Goal: Task Accomplishment & Management: Use online tool/utility

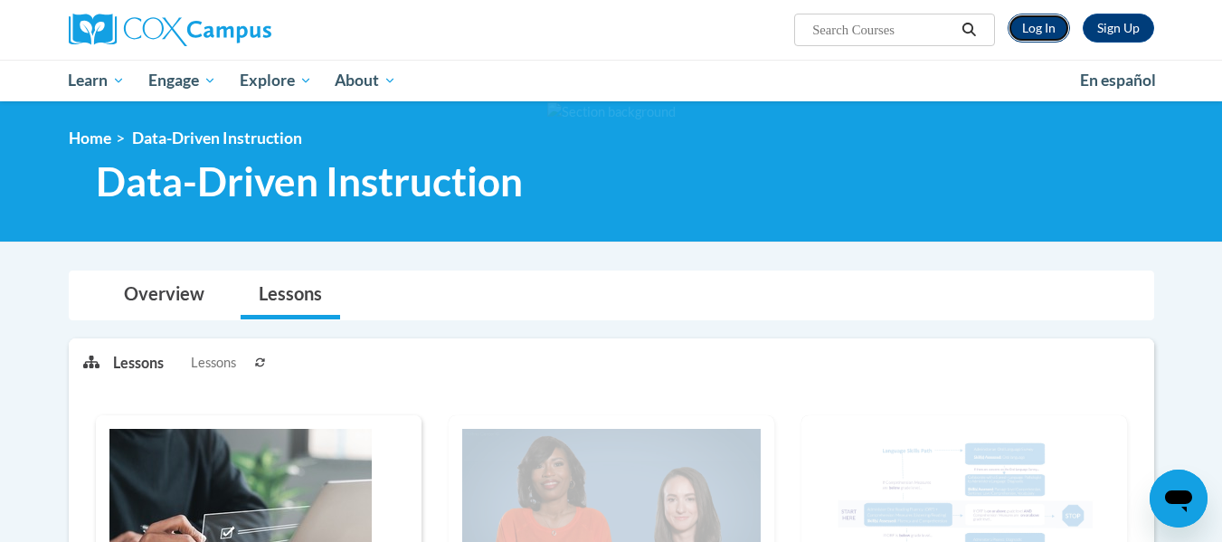
click at [1030, 26] on link "Log In" at bounding box center [1038, 28] width 62 height 29
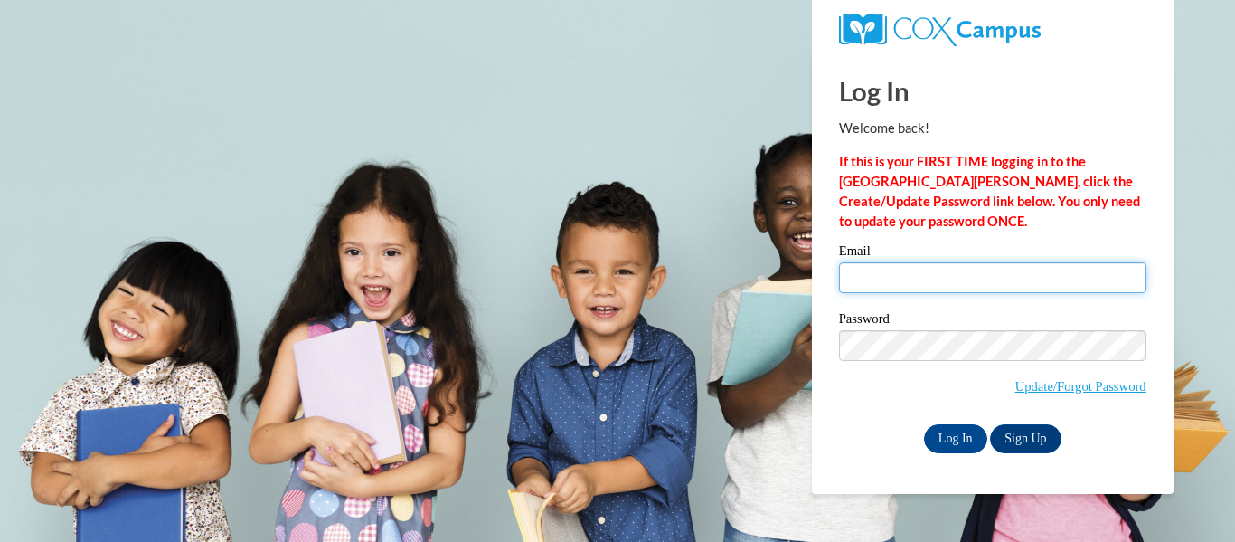
click at [974, 269] on input "Email" at bounding box center [992, 277] width 307 height 31
type input "heikkian@wauwatosa.k12.wi.us"
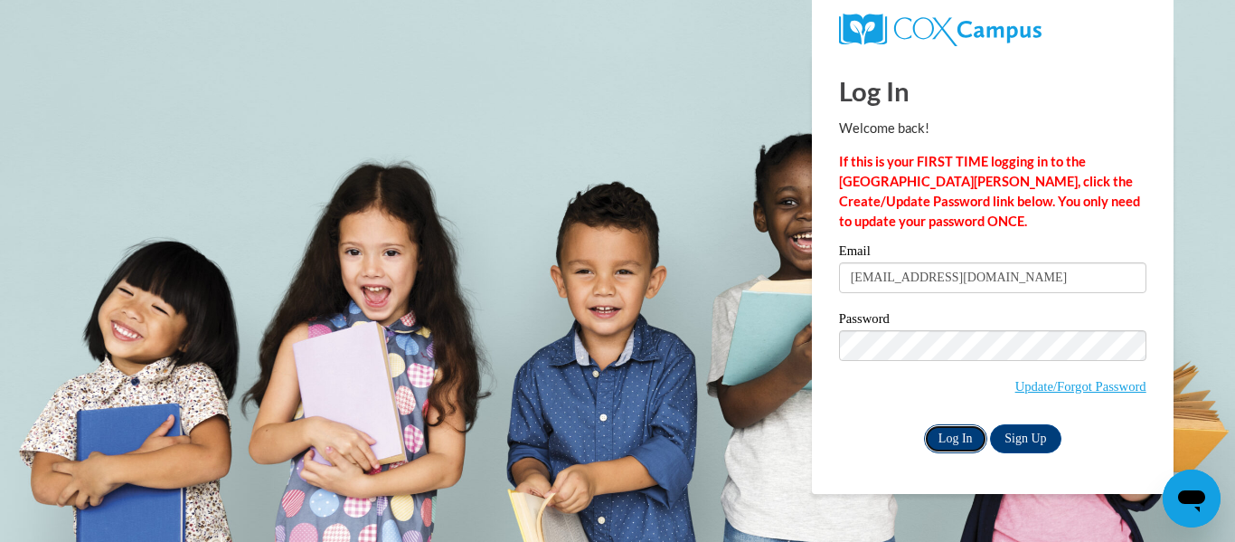
click at [959, 430] on input "Log In" at bounding box center [955, 438] width 63 height 29
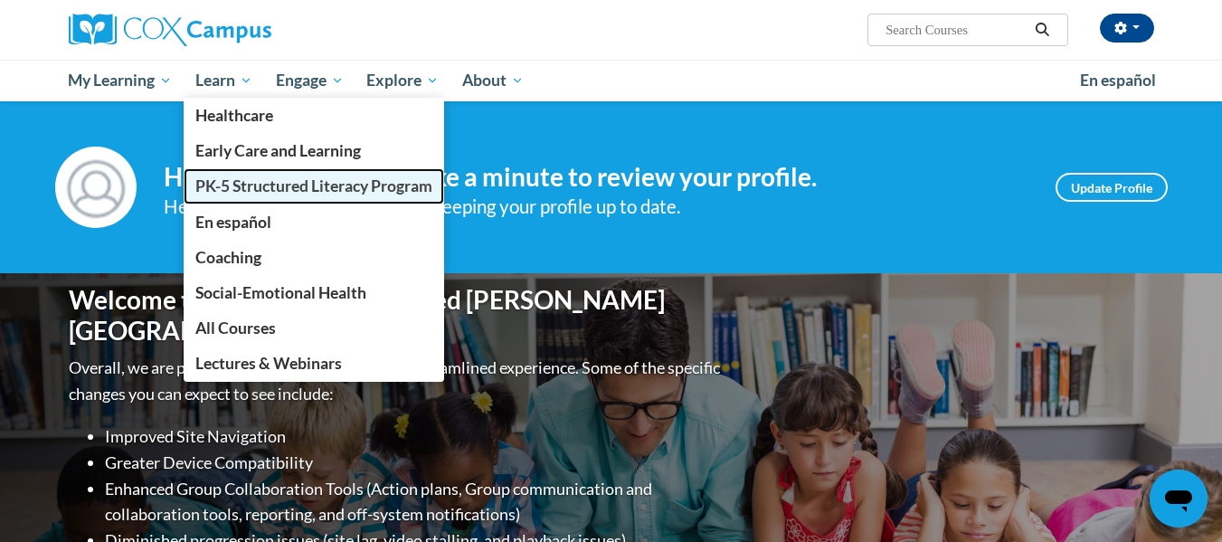
click at [240, 195] on span "PK-5 Structured Literacy Program" at bounding box center [313, 185] width 237 height 19
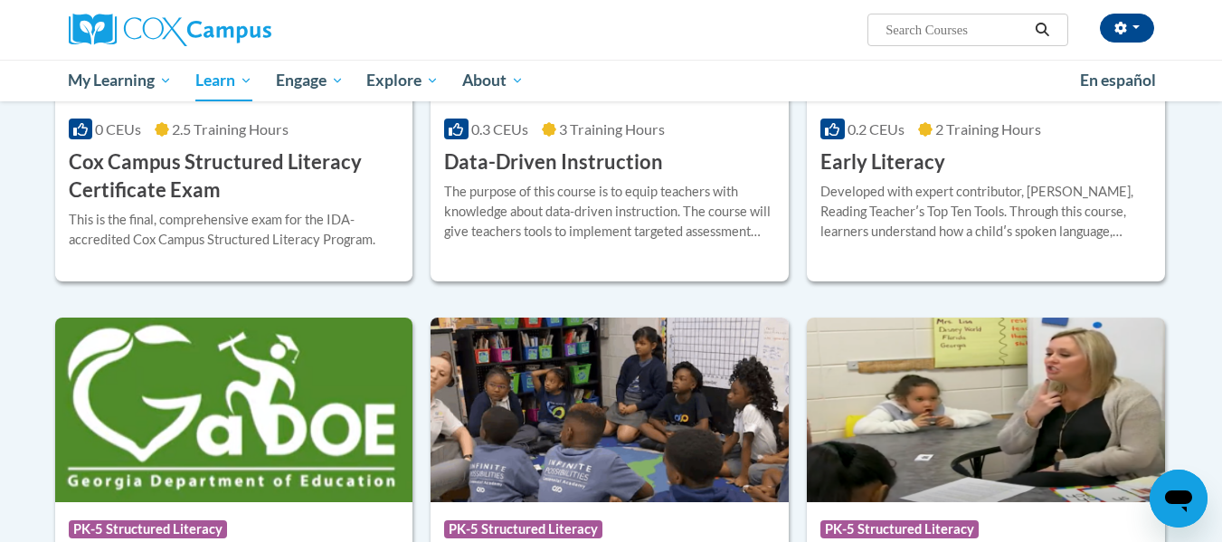
scroll to position [543, 0]
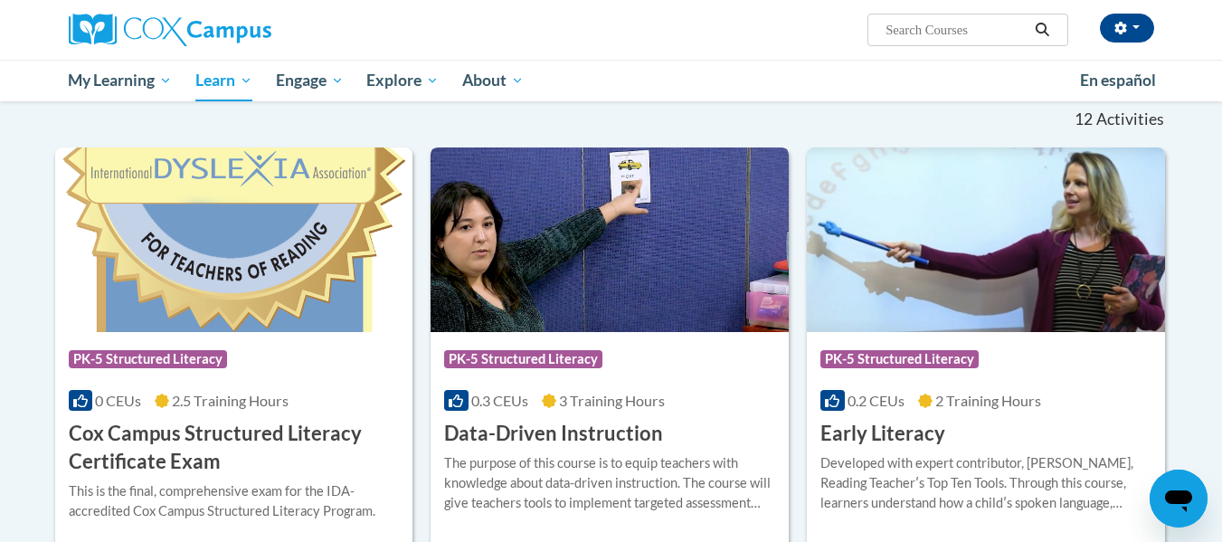
click at [522, 434] on h3 "Data-Driven Instruction" at bounding box center [553, 434] width 219 height 28
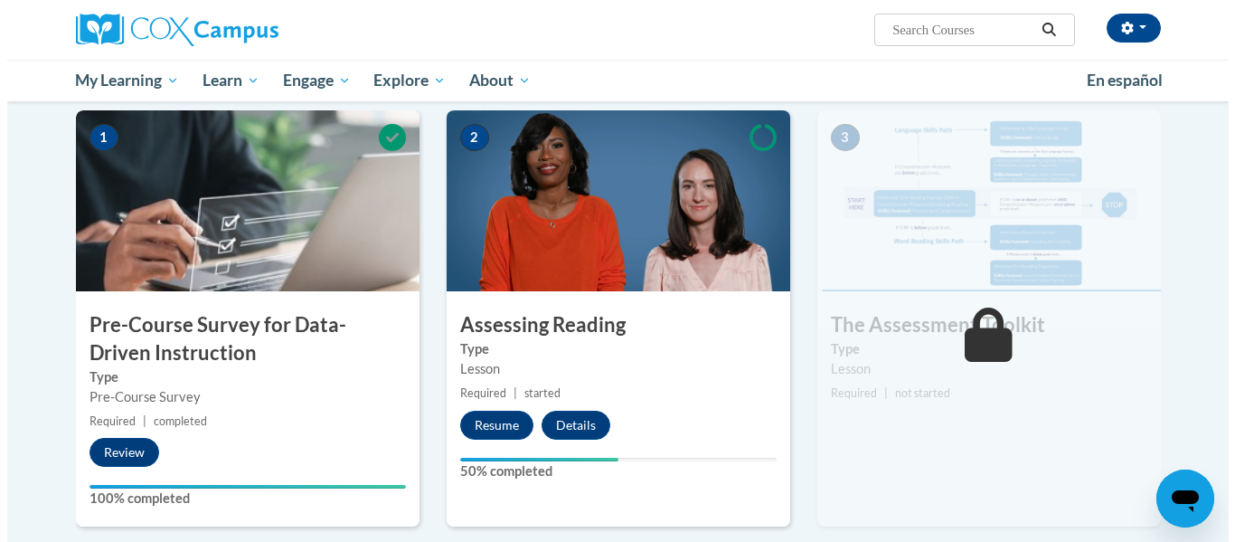
scroll to position [452, 0]
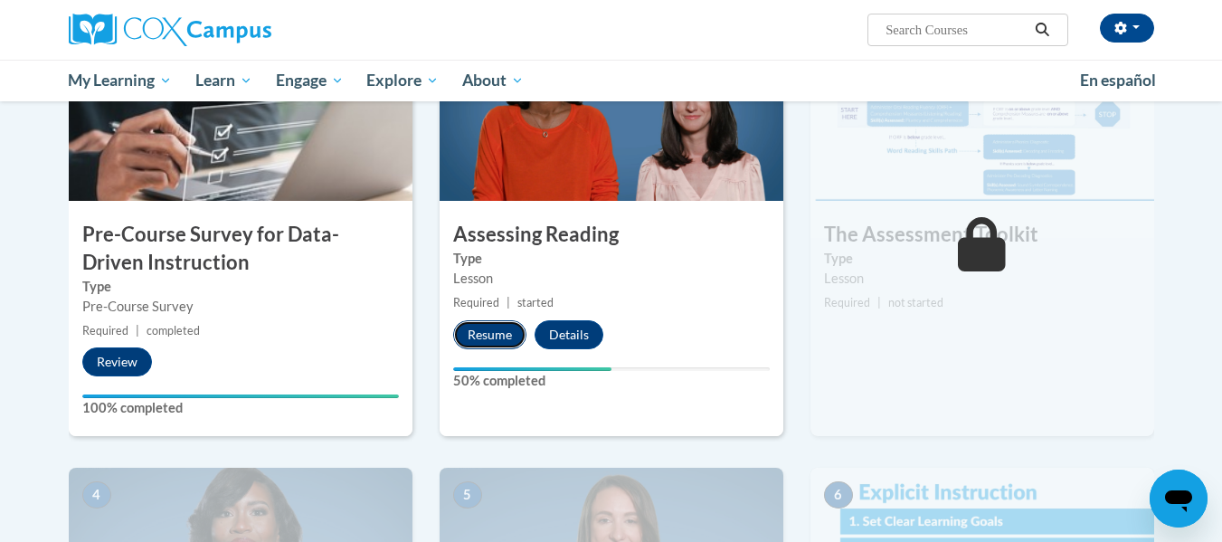
click at [479, 345] on button "Resume" at bounding box center [489, 334] width 73 height 29
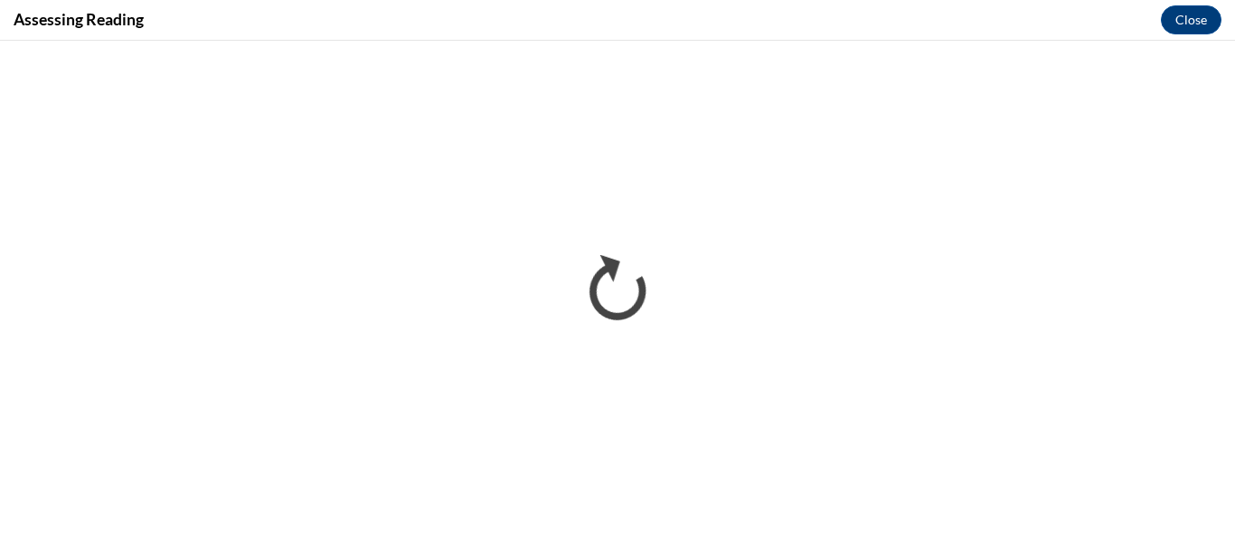
scroll to position [0, 0]
